Goal: Information Seeking & Learning: Find specific fact

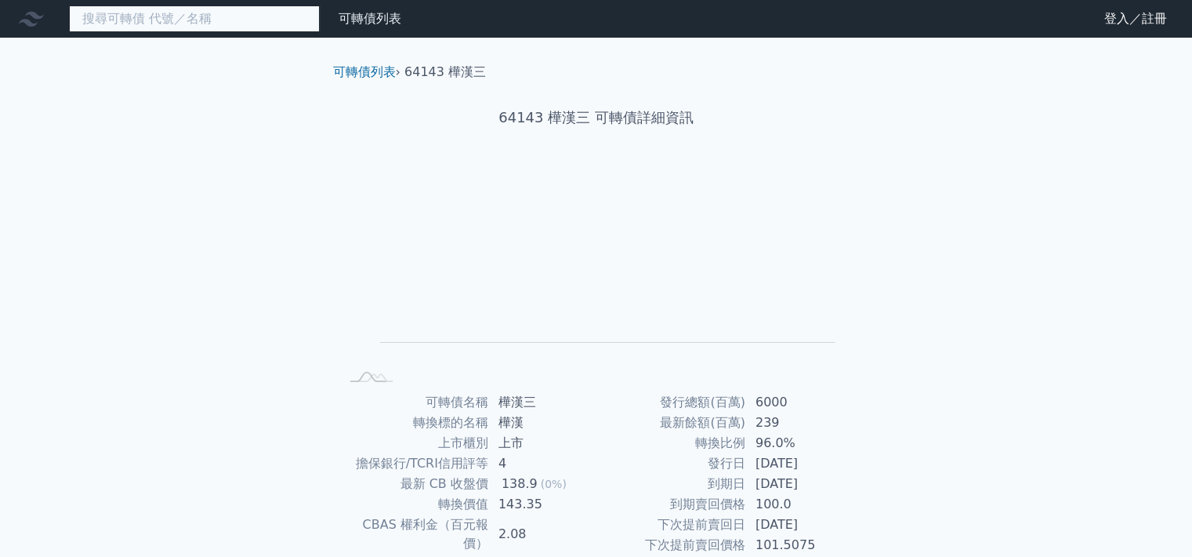
click at [189, 20] on input at bounding box center [194, 18] width 251 height 27
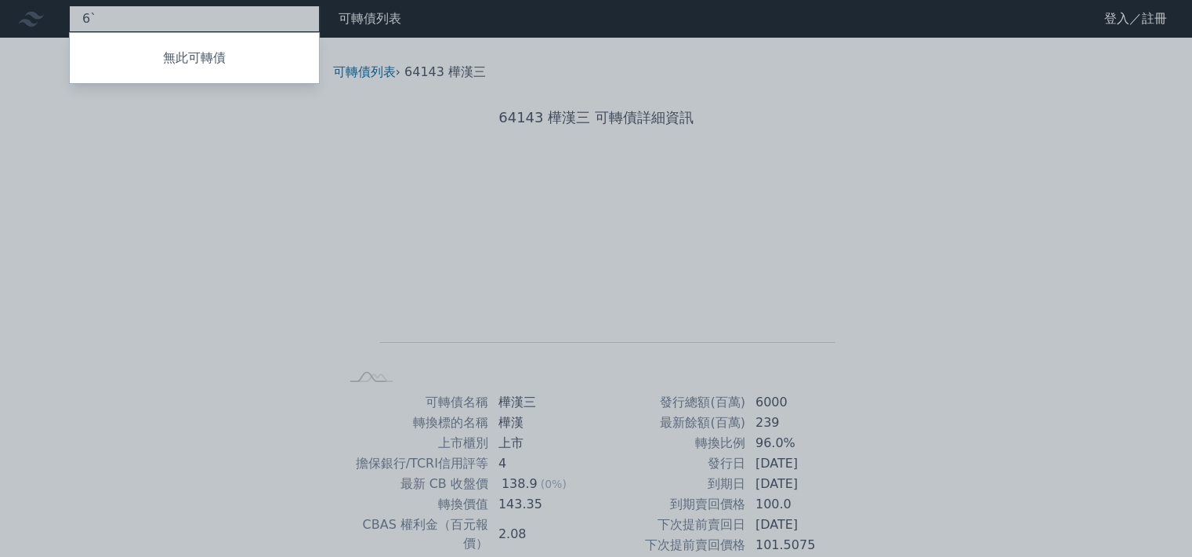
type input "6"
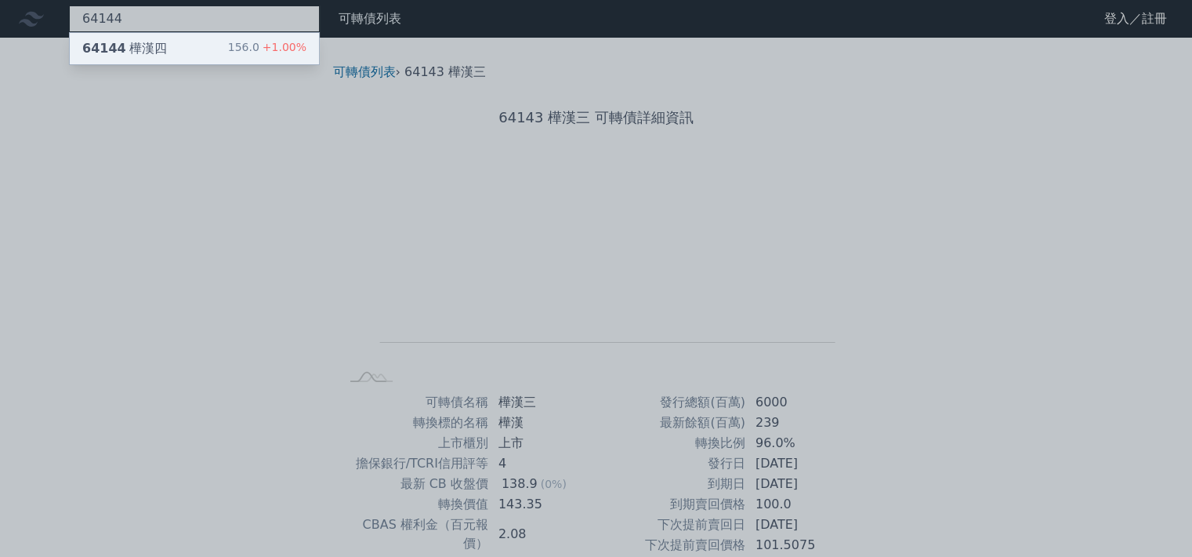
type input "64144"
click at [123, 48] on div "64144 樺漢四" at bounding box center [124, 48] width 85 height 19
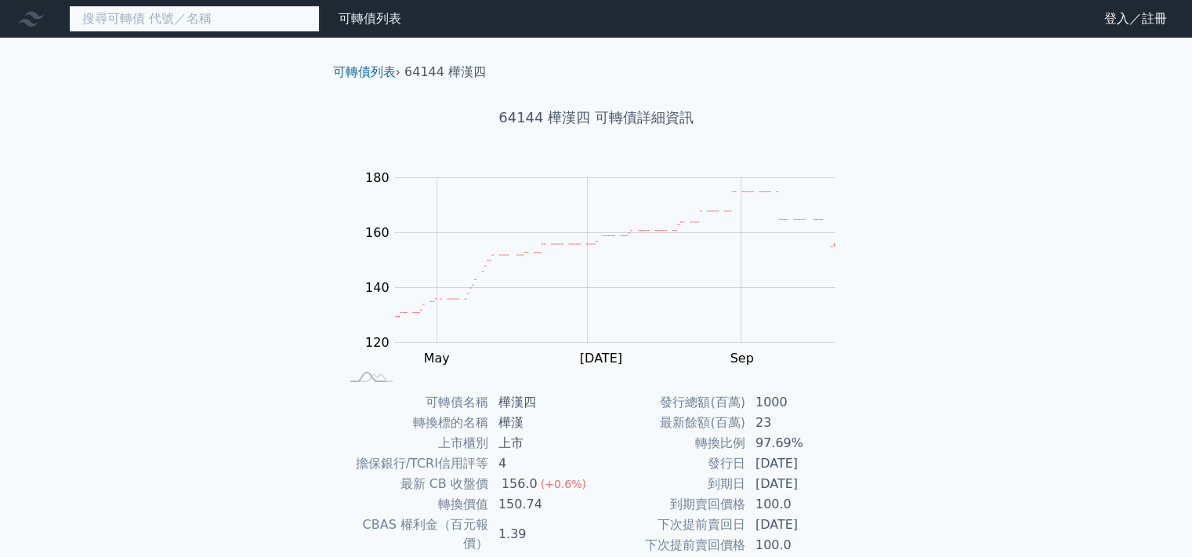
click at [186, 12] on input at bounding box center [194, 18] width 251 height 27
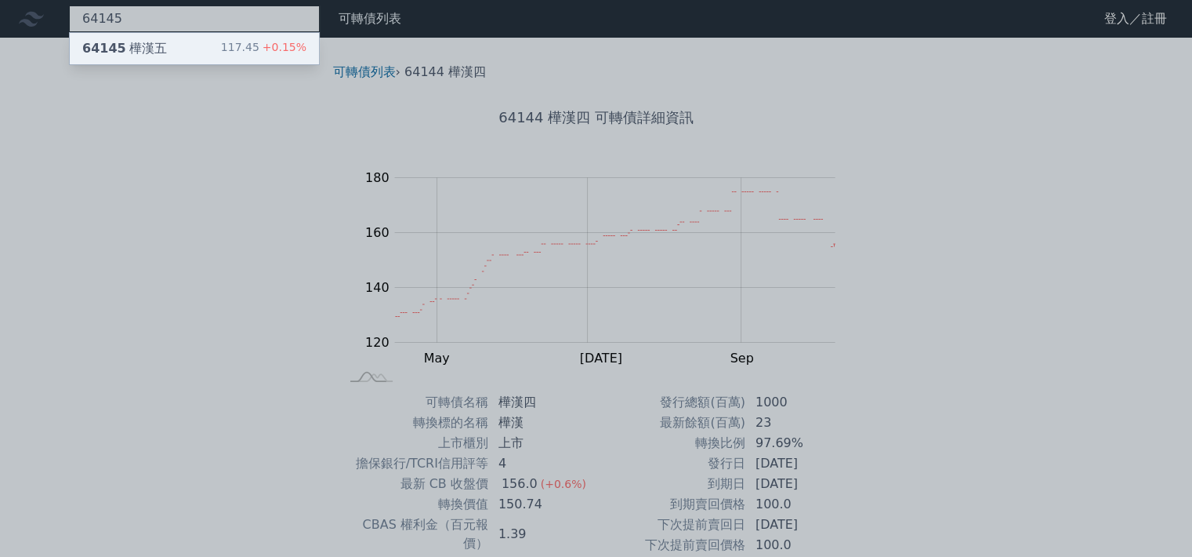
type input "64145"
click at [149, 47] on div "64145 樺漢五" at bounding box center [124, 48] width 85 height 19
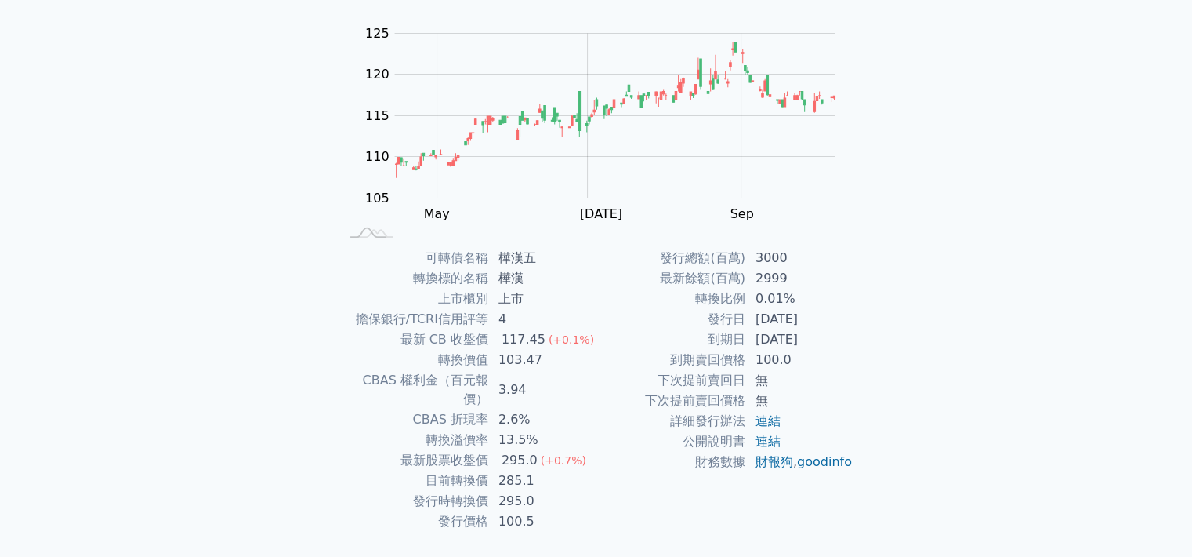
scroll to position [149, 0]
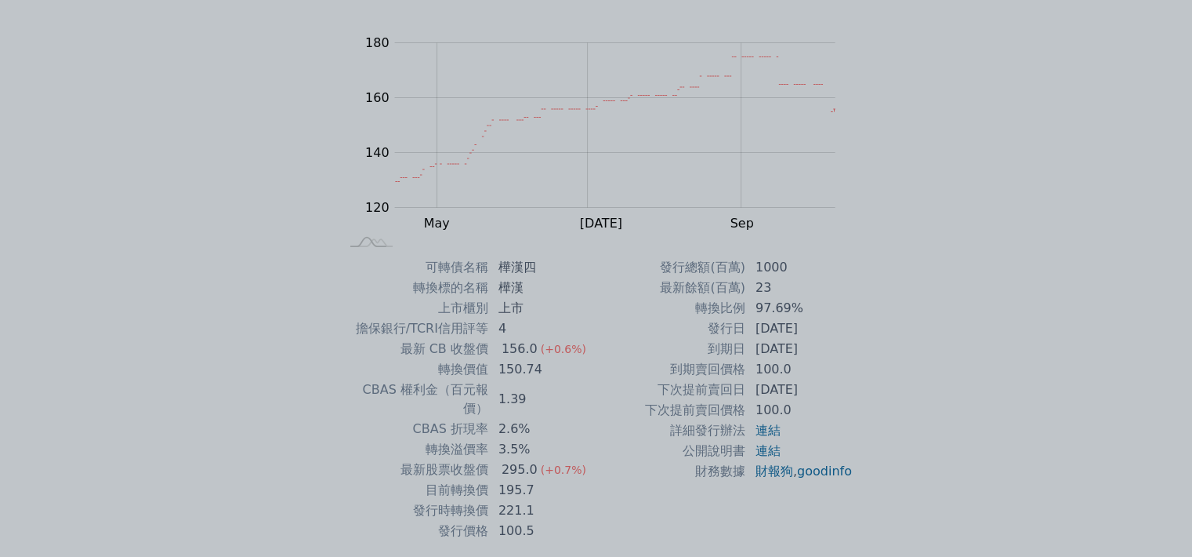
scroll to position [169, 0]
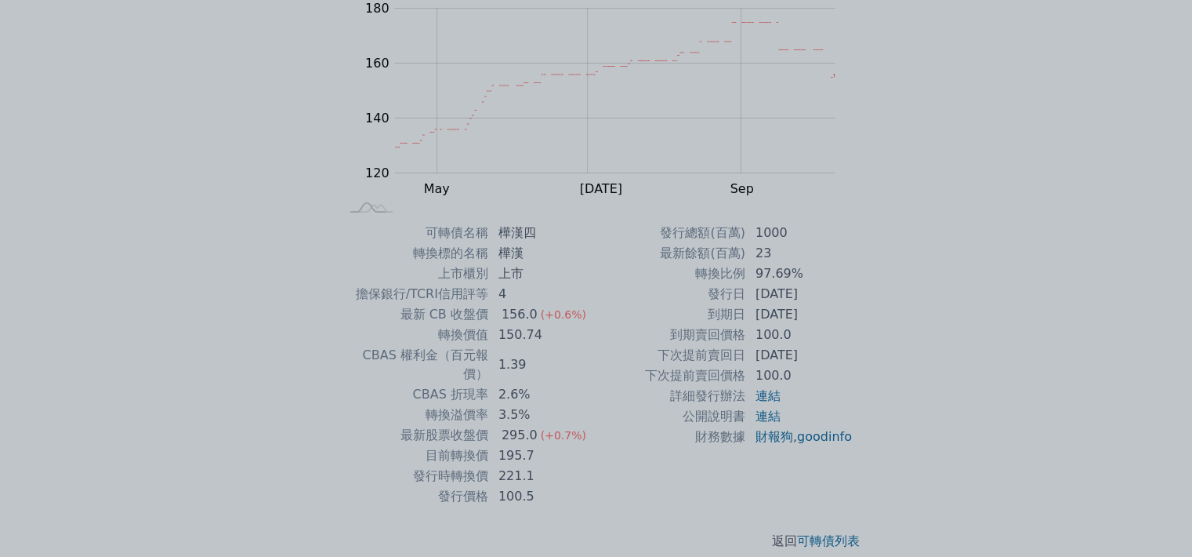
click at [1028, 194] on div at bounding box center [596, 278] width 1192 height 557
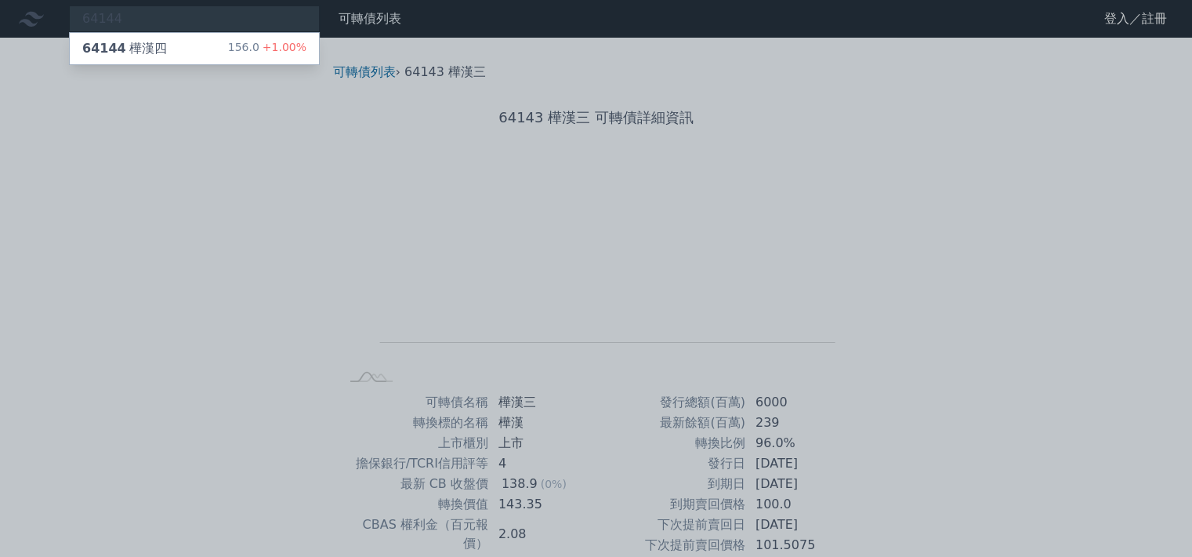
scroll to position [169, 0]
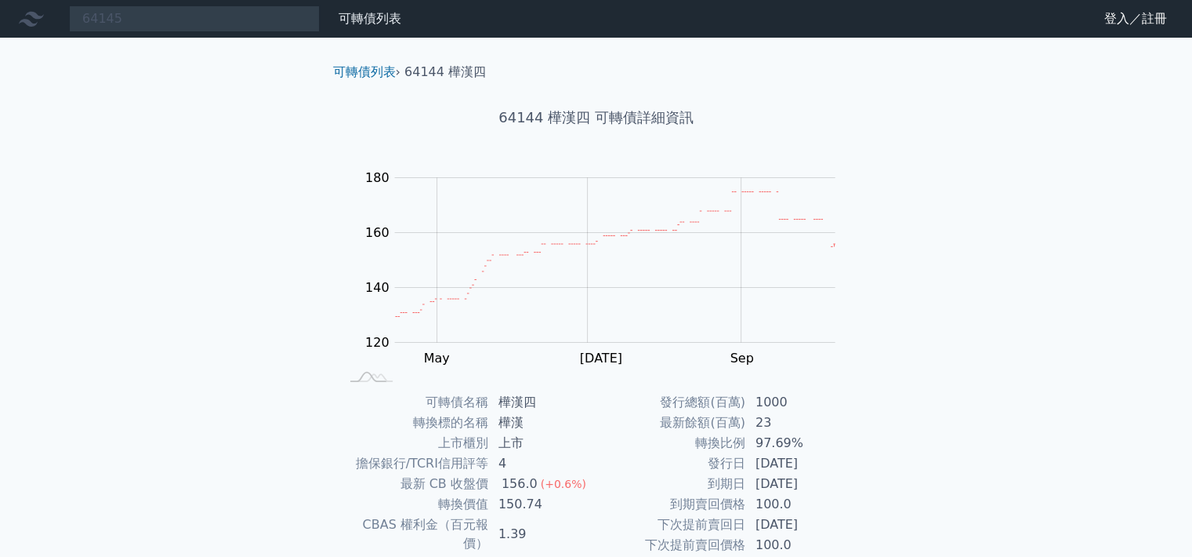
scroll to position [169, 0]
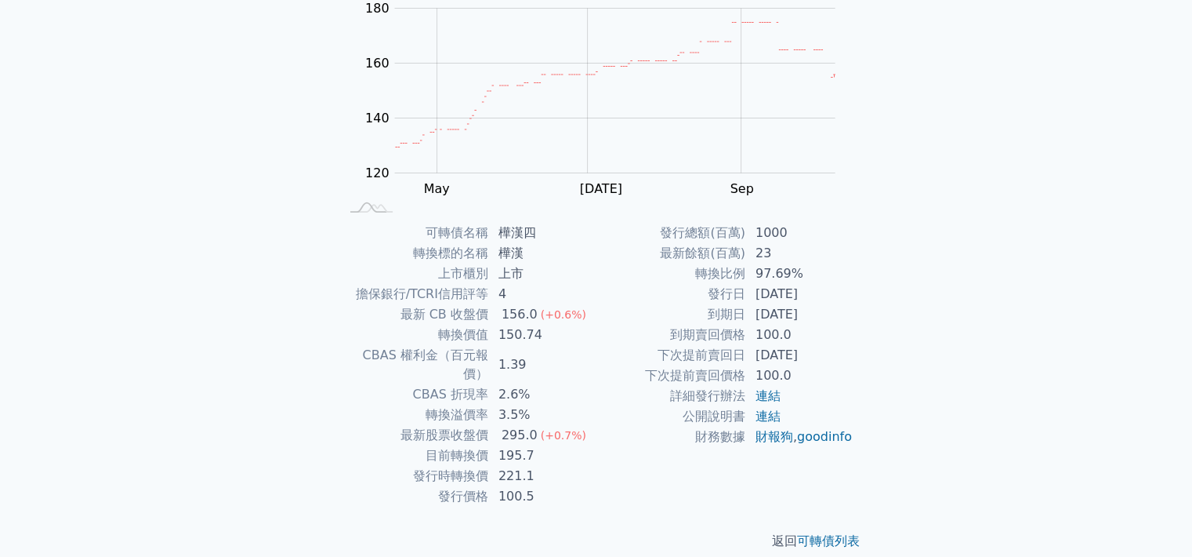
scroll to position [149, 0]
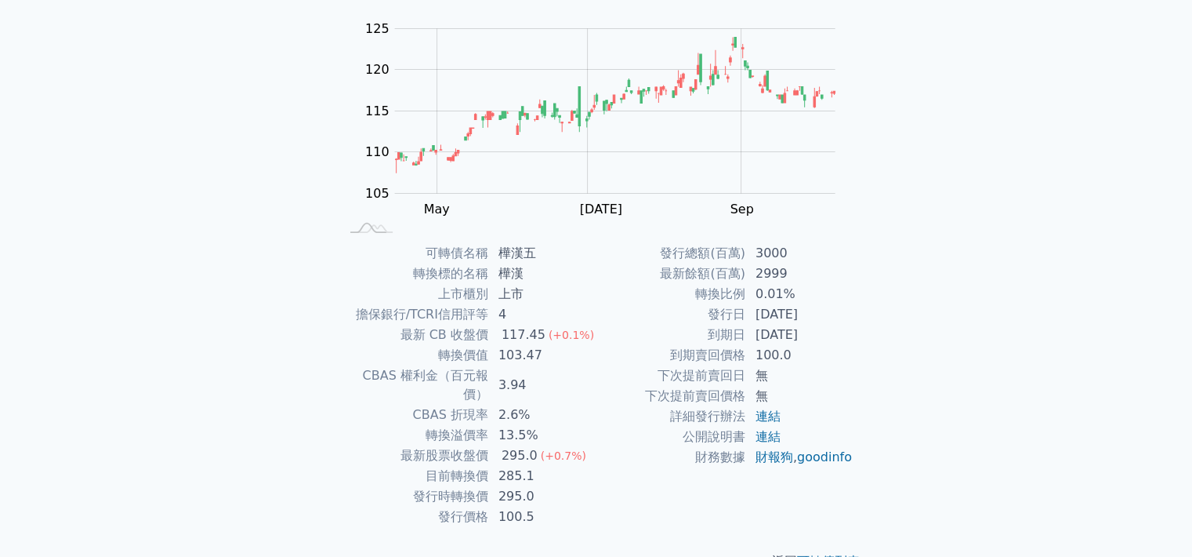
scroll to position [169, 0]
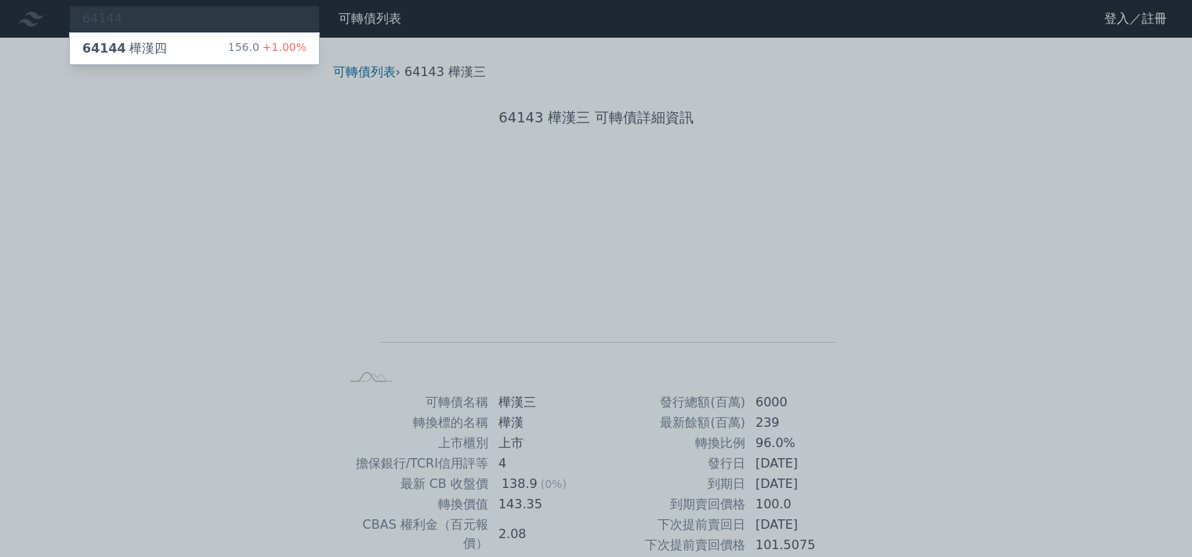
scroll to position [169, 0]
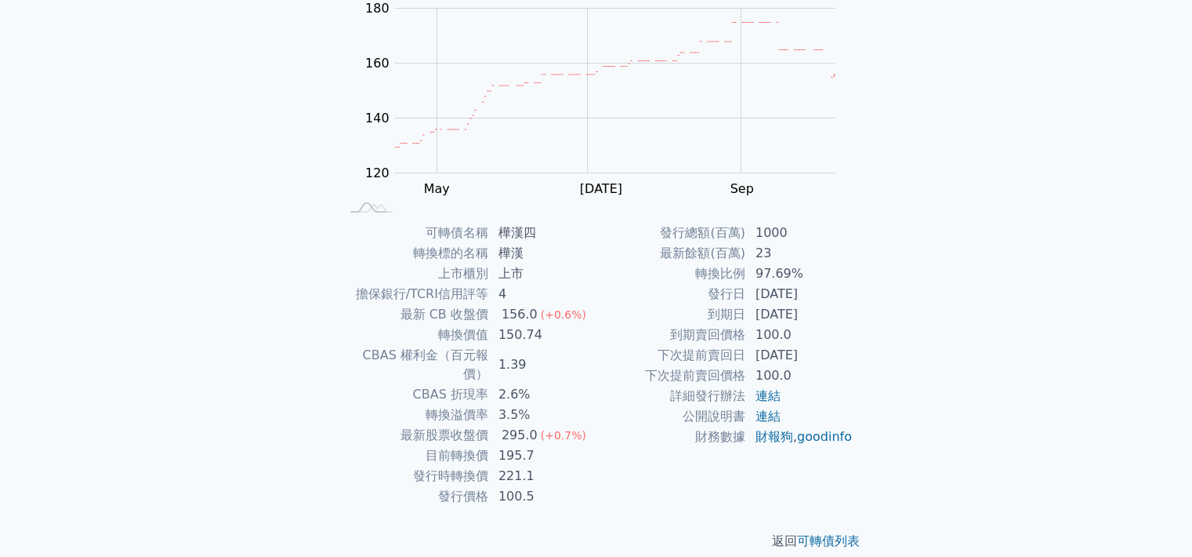
scroll to position [149, 0]
